Goal: Task Accomplishment & Management: Manage account settings

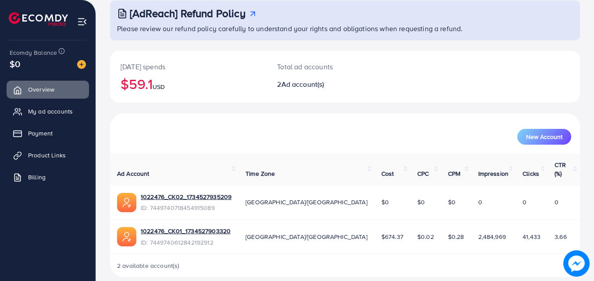
scroll to position [55, 0]
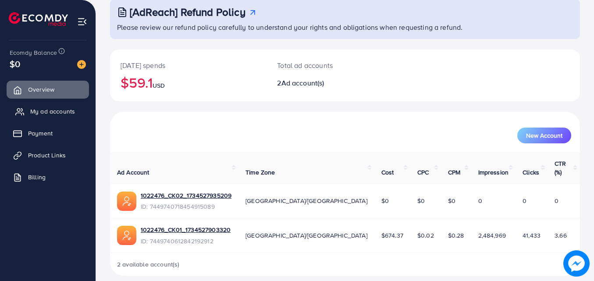
click at [78, 112] on link "My ad accounts" at bounding box center [48, 112] width 82 height 18
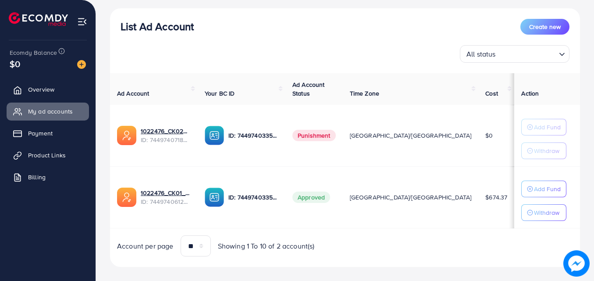
scroll to position [107, 0]
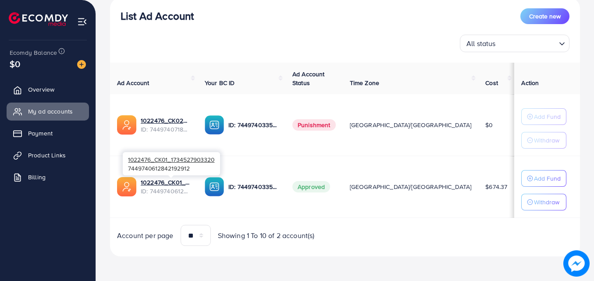
click at [194, 176] on div "1022476_CK01_1734527903320 7449740612842192912" at bounding box center [171, 163] width 97 height 28
click at [191, 183] on link "1022476_CK01_1734527903320" at bounding box center [166, 182] width 50 height 9
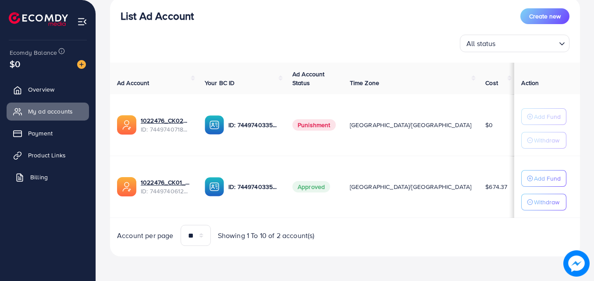
click at [35, 179] on span "Billing" at bounding box center [39, 177] width 18 height 9
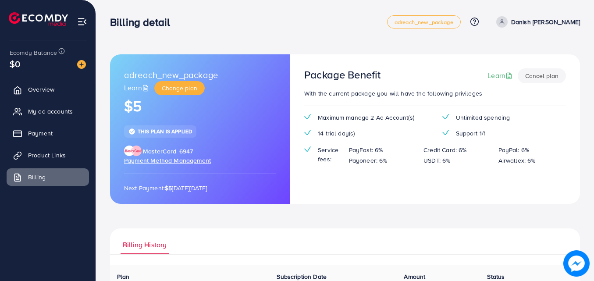
click at [201, 161] on span "Payment Method Management" at bounding box center [167, 160] width 87 height 9
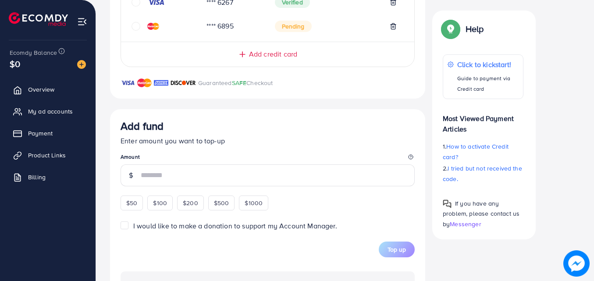
scroll to position [258, 0]
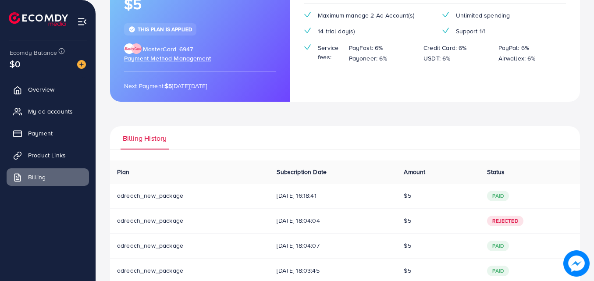
scroll to position [126, 0]
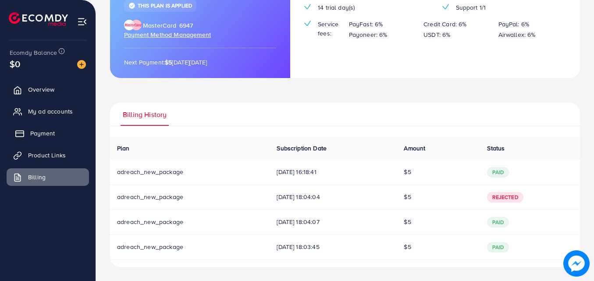
click at [64, 133] on link "Payment" at bounding box center [48, 133] width 82 height 18
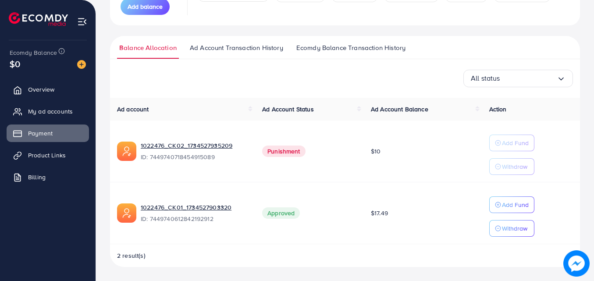
scroll to position [109, 0]
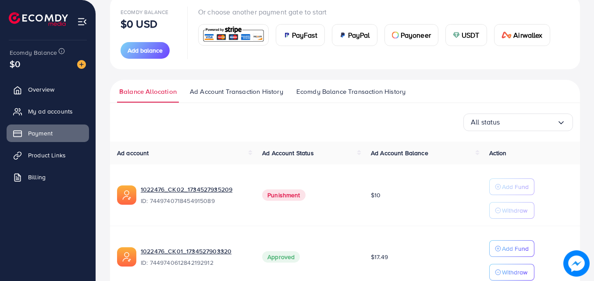
click at [251, 91] on span "Ad Account Transaction History" at bounding box center [236, 92] width 93 height 10
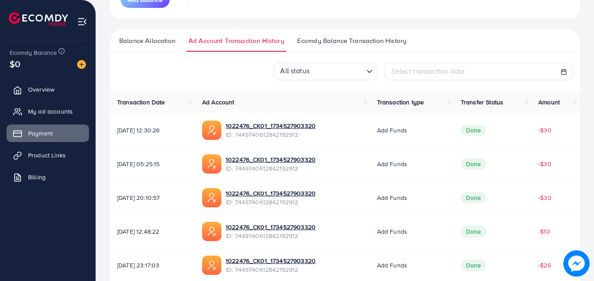
scroll to position [175, 0]
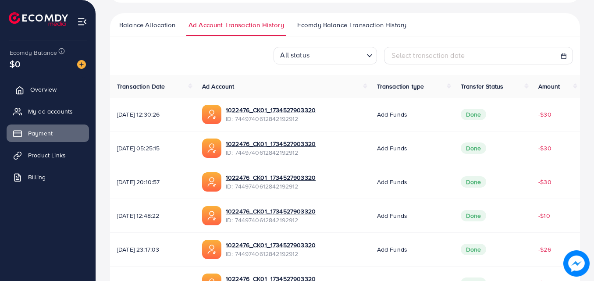
click at [66, 92] on link "Overview" at bounding box center [48, 90] width 82 height 18
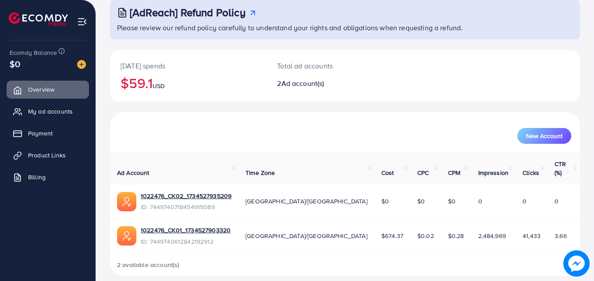
scroll to position [55, 0]
click at [64, 112] on span "My ad accounts" at bounding box center [52, 111] width 45 height 9
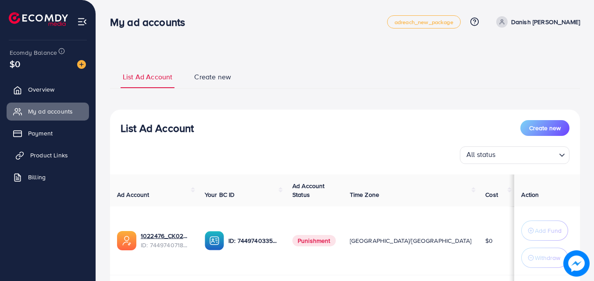
click at [61, 150] on link "Product Links" at bounding box center [48, 155] width 82 height 18
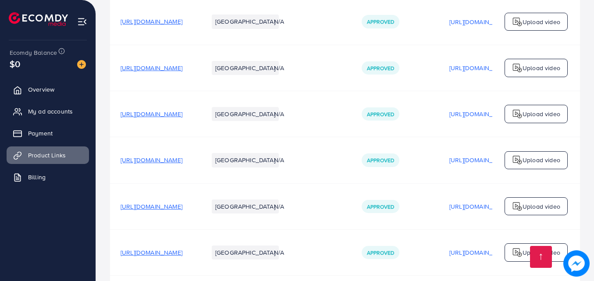
scroll to position [1534, 0]
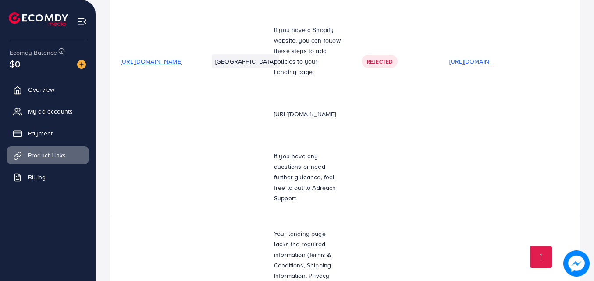
scroll to position [3811, 0]
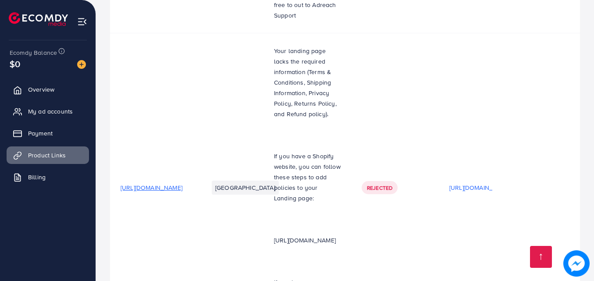
click at [61, 112] on span "My ad accounts" at bounding box center [52, 111] width 45 height 9
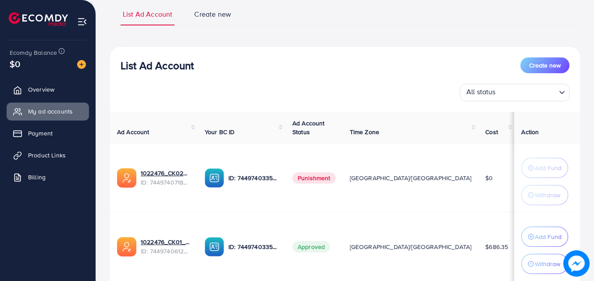
scroll to position [126, 0]
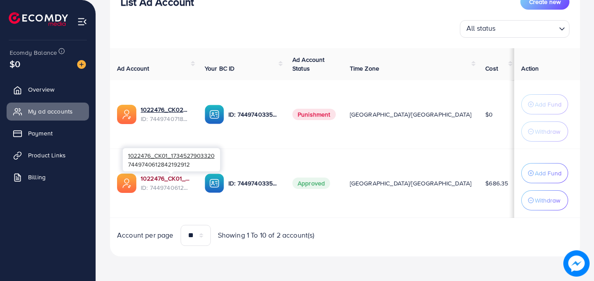
click at [163, 180] on link "1022476_CK01_1734527903320" at bounding box center [166, 178] width 50 height 9
